Goal: Transaction & Acquisition: Purchase product/service

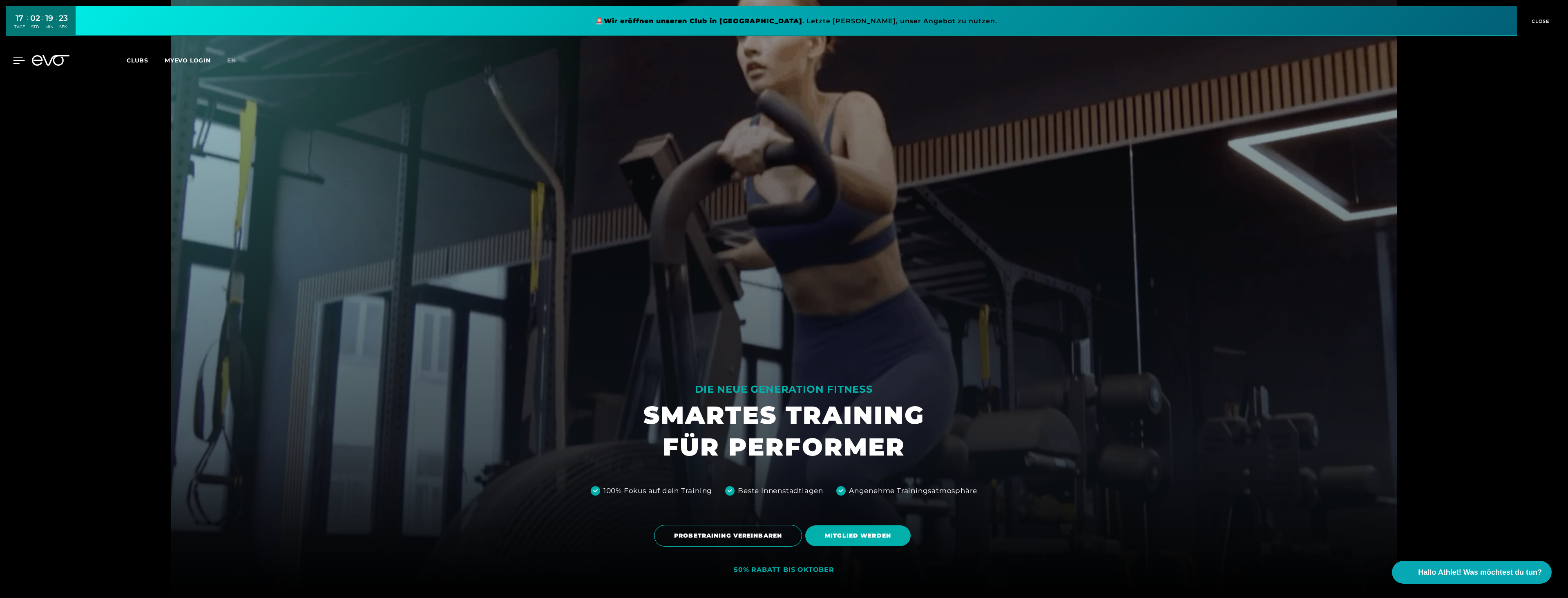
click at [19, 57] on icon at bounding box center [19, 60] width 12 height 7
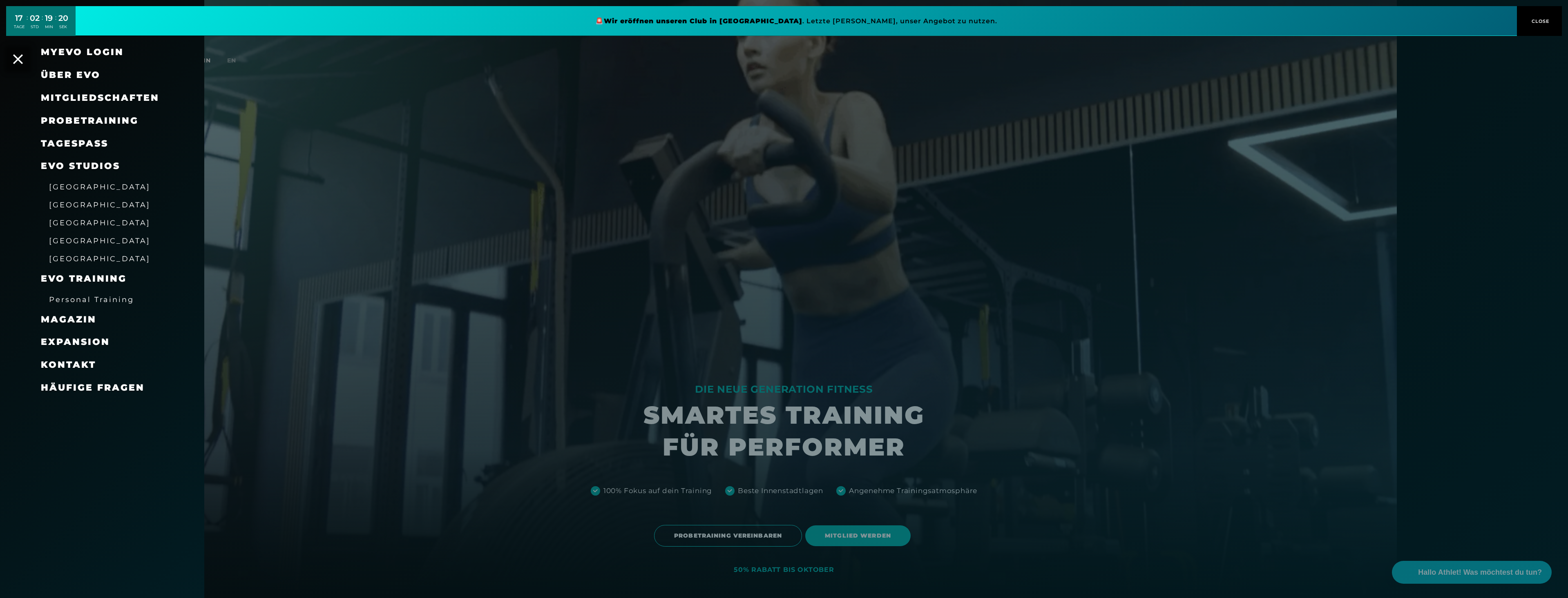
click at [78, 99] on span "Mitgliedschaften" at bounding box center [100, 98] width 119 height 11
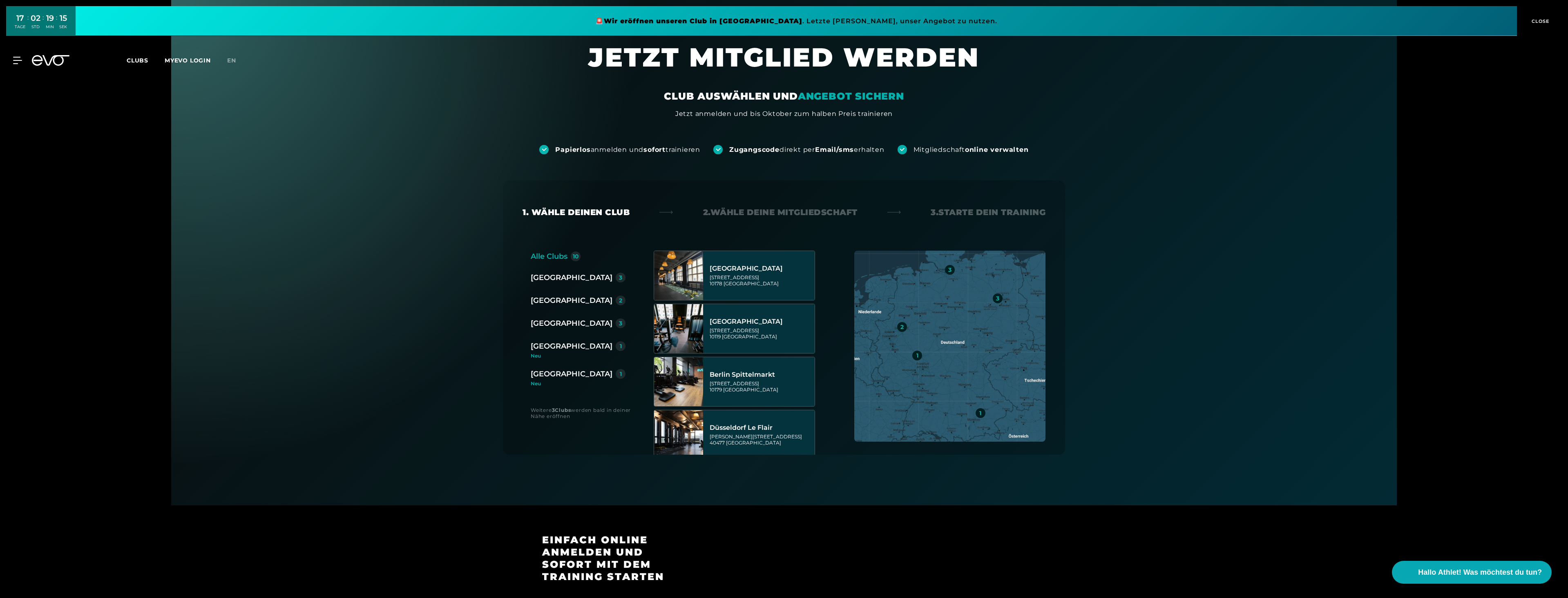
click at [549, 326] on div "[GEOGRAPHIC_DATA]" at bounding box center [572, 323] width 82 height 12
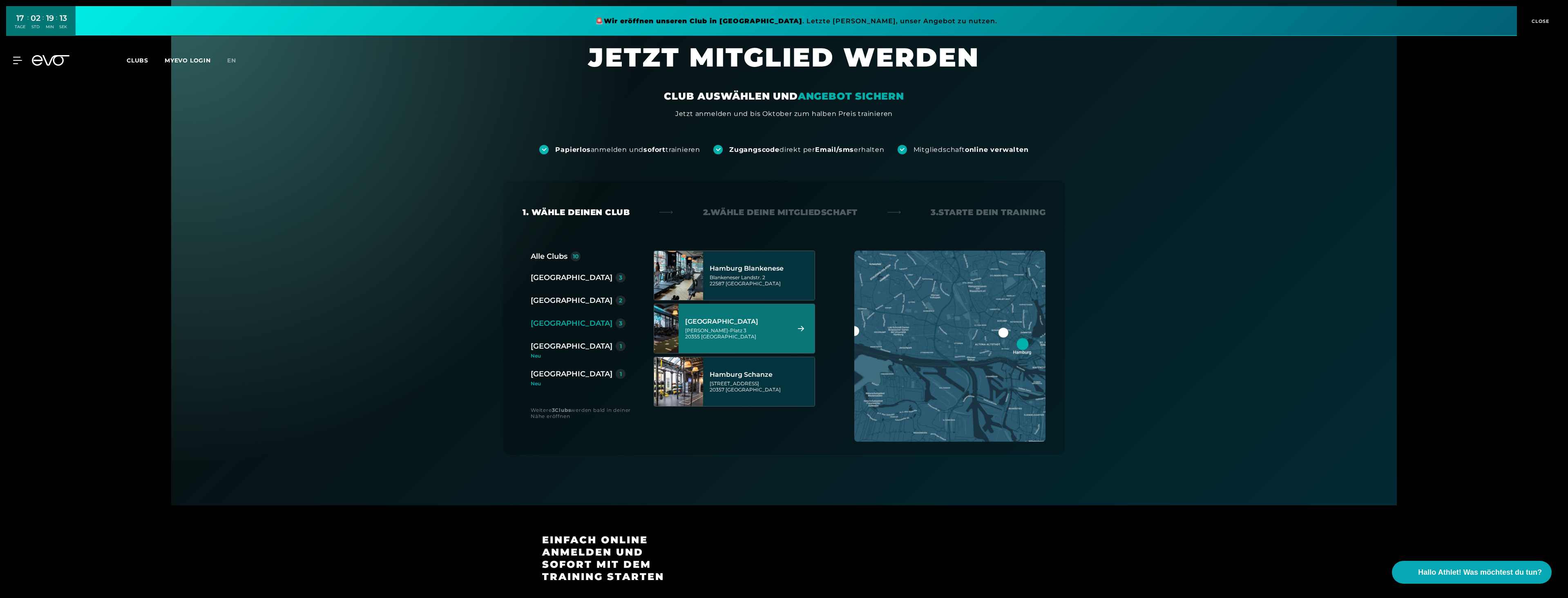
click at [719, 326] on div "[GEOGRAPHIC_DATA] Axel-[STREET_ADDRESS]" at bounding box center [737, 329] width 102 height 36
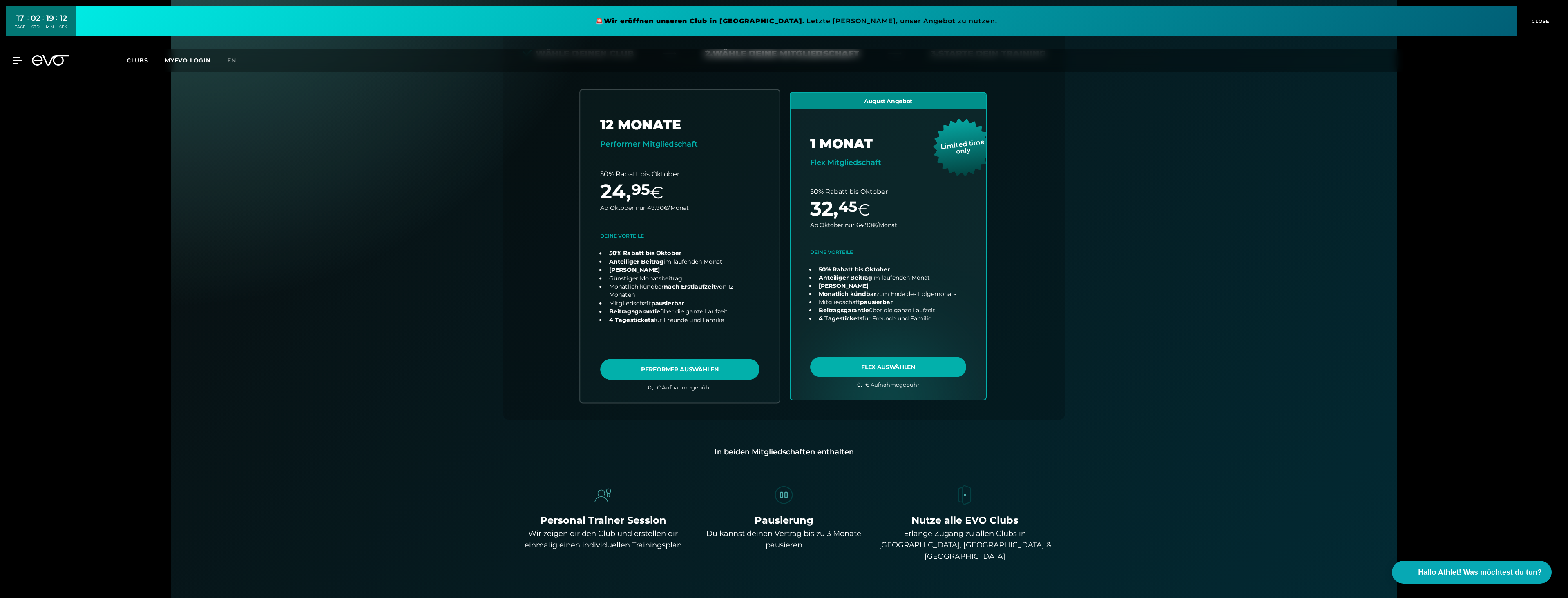
scroll to position [181, 0]
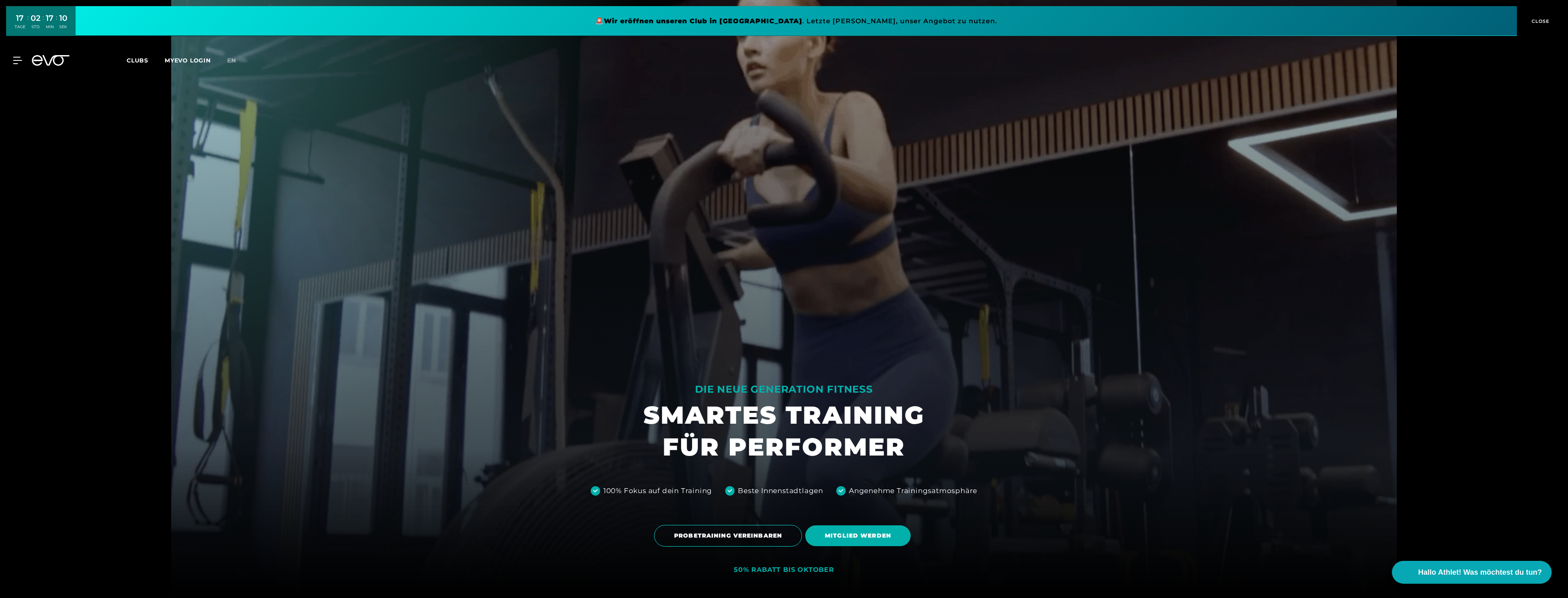
click at [15, 58] on icon at bounding box center [17, 60] width 9 height 7
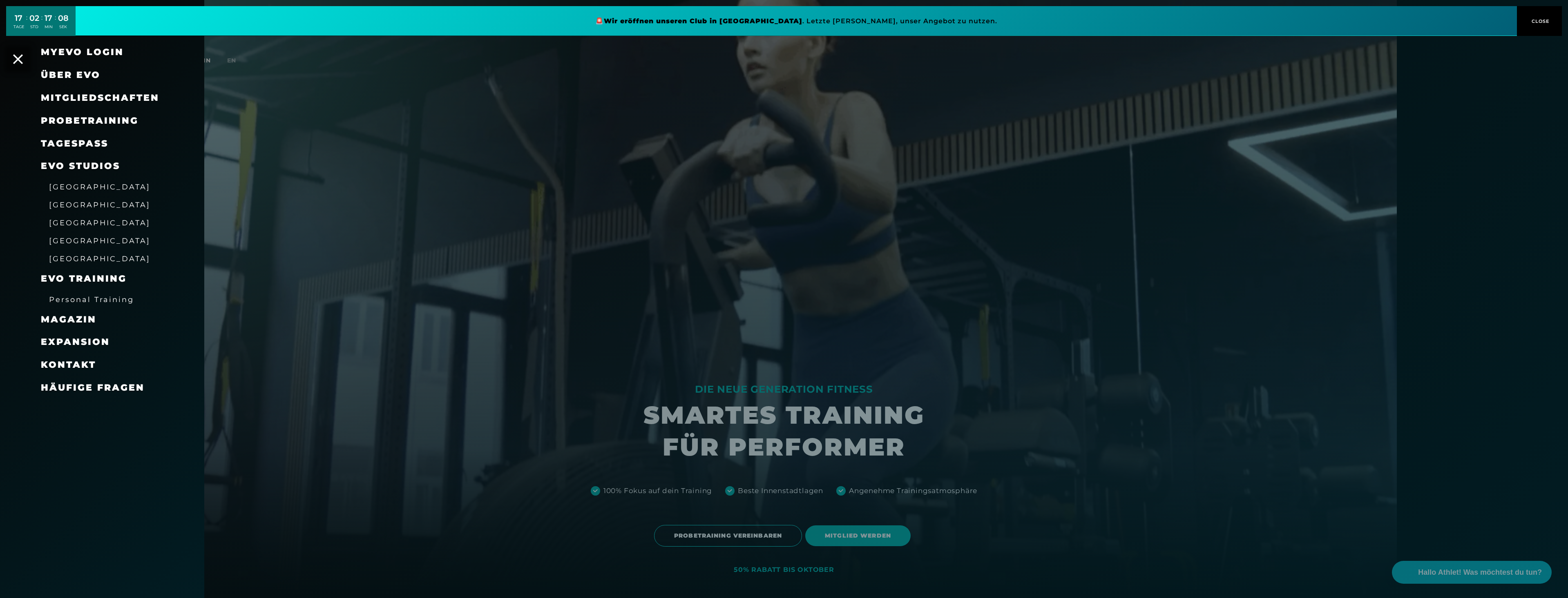
click at [77, 146] on link "TAGESPASS" at bounding box center [74, 144] width 68 height 11
